Goal: Task Accomplishment & Management: Complete application form

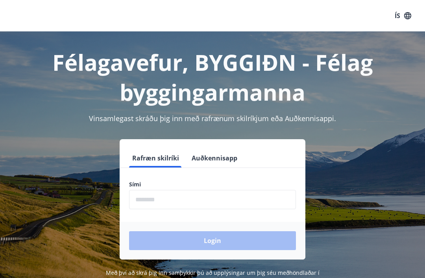
click at [155, 198] on input "phone" at bounding box center [212, 199] width 167 height 19
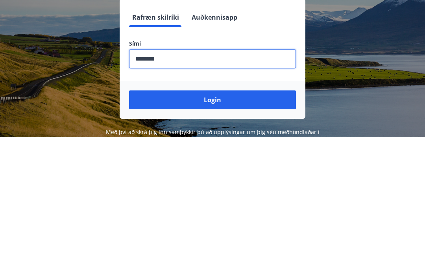
type input "********"
click at [173, 232] on button "Login" at bounding box center [212, 241] width 167 height 19
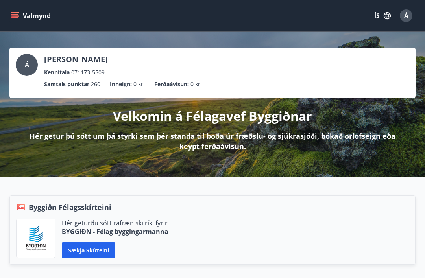
click at [14, 15] on icon "menu" at bounding box center [15, 16] width 8 height 8
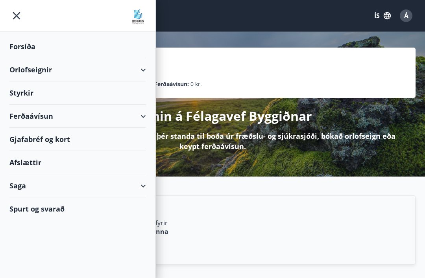
click at [21, 94] on div "Styrkir" at bounding box center [77, 93] width 137 height 23
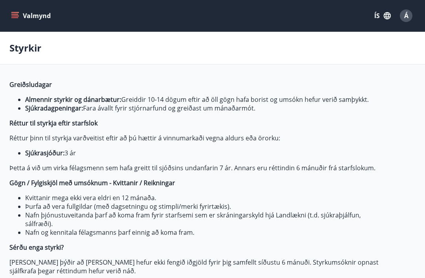
type input "***"
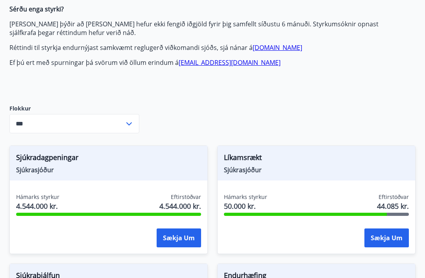
scroll to position [239, 0]
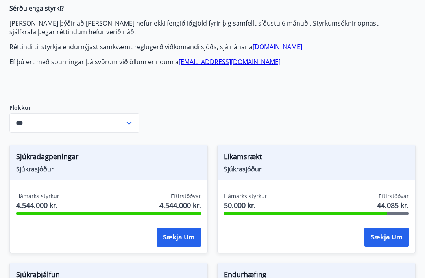
click at [388, 239] on button "Sækja um" at bounding box center [387, 237] width 45 height 19
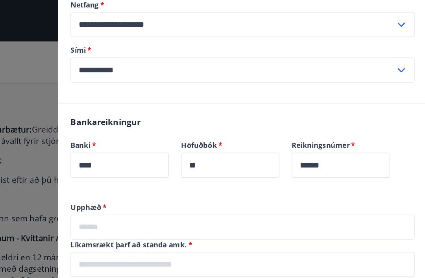
scroll to position [204, 0]
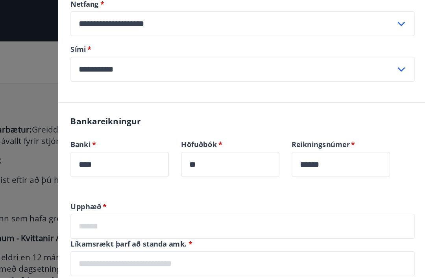
click at [151, 169] on input "text" at bounding box center [283, 174] width 265 height 19
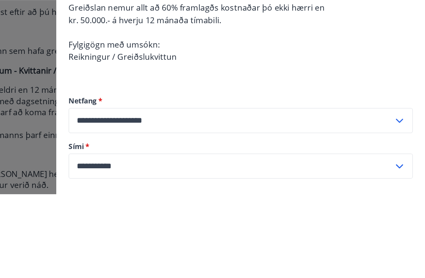
scroll to position [0, 0]
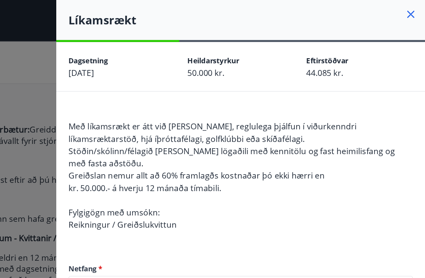
click at [309, 9] on div "Líkamsrækt" at bounding box center [284, 15] width 284 height 31
click at [410, 7] on icon at bounding box center [414, 10] width 9 height 9
